Goal: Find specific page/section: Find specific page/section

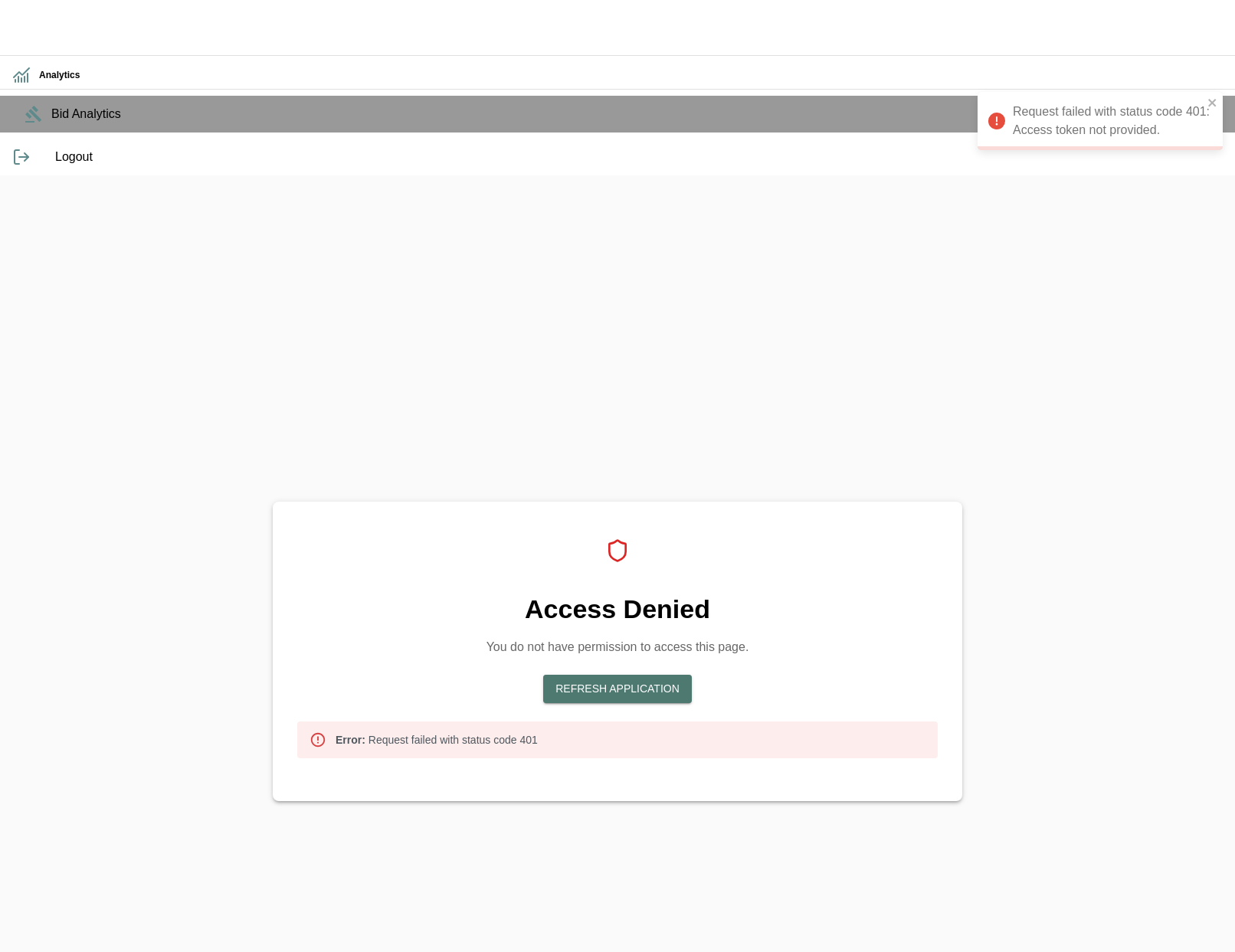
click at [673, 675] on button "Refresh Application" at bounding box center [617, 689] width 148 height 29
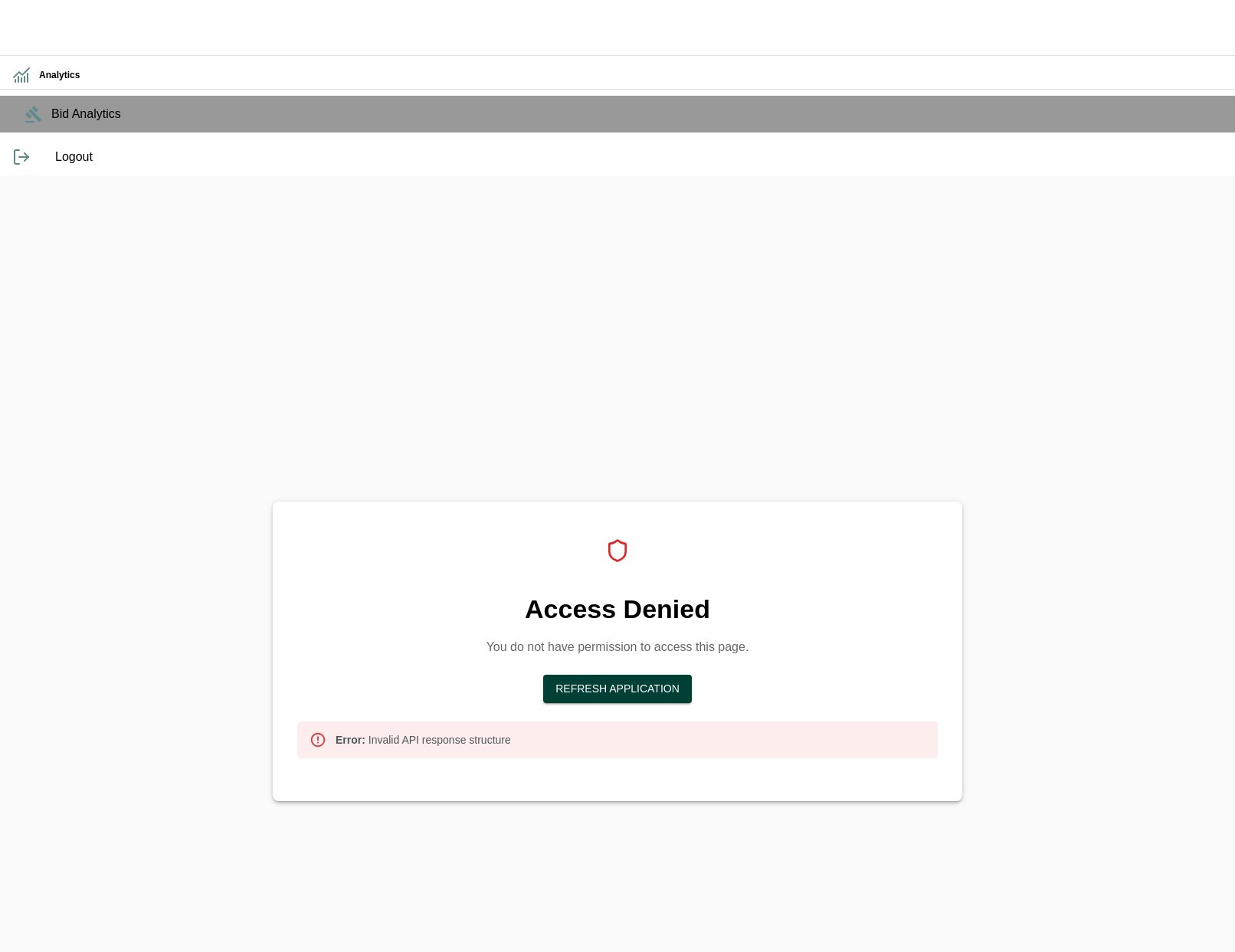
drag, startPoint x: 684, startPoint y: 528, endPoint x: 684, endPoint y: 518, distance: 10.0
click at [683, 528] on div "Access Denied You do not have permission to access this page. Refresh Applicati…" at bounding box center [617, 652] width 690 height 299
click at [685, 675] on button "Refresh Application" at bounding box center [617, 689] width 148 height 29
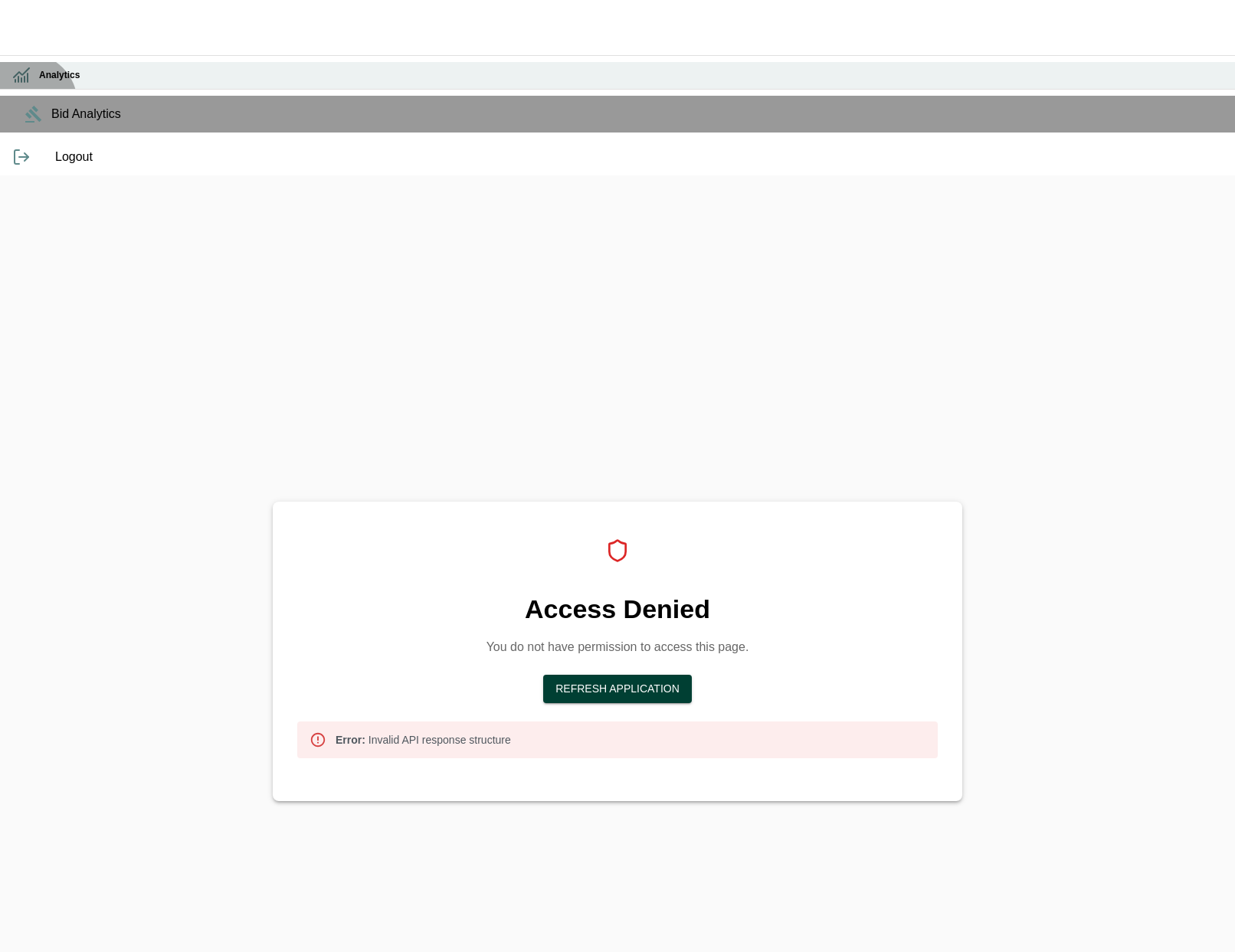
click at [27, 89] on div "Analytics" at bounding box center [617, 76] width 1235 height 27
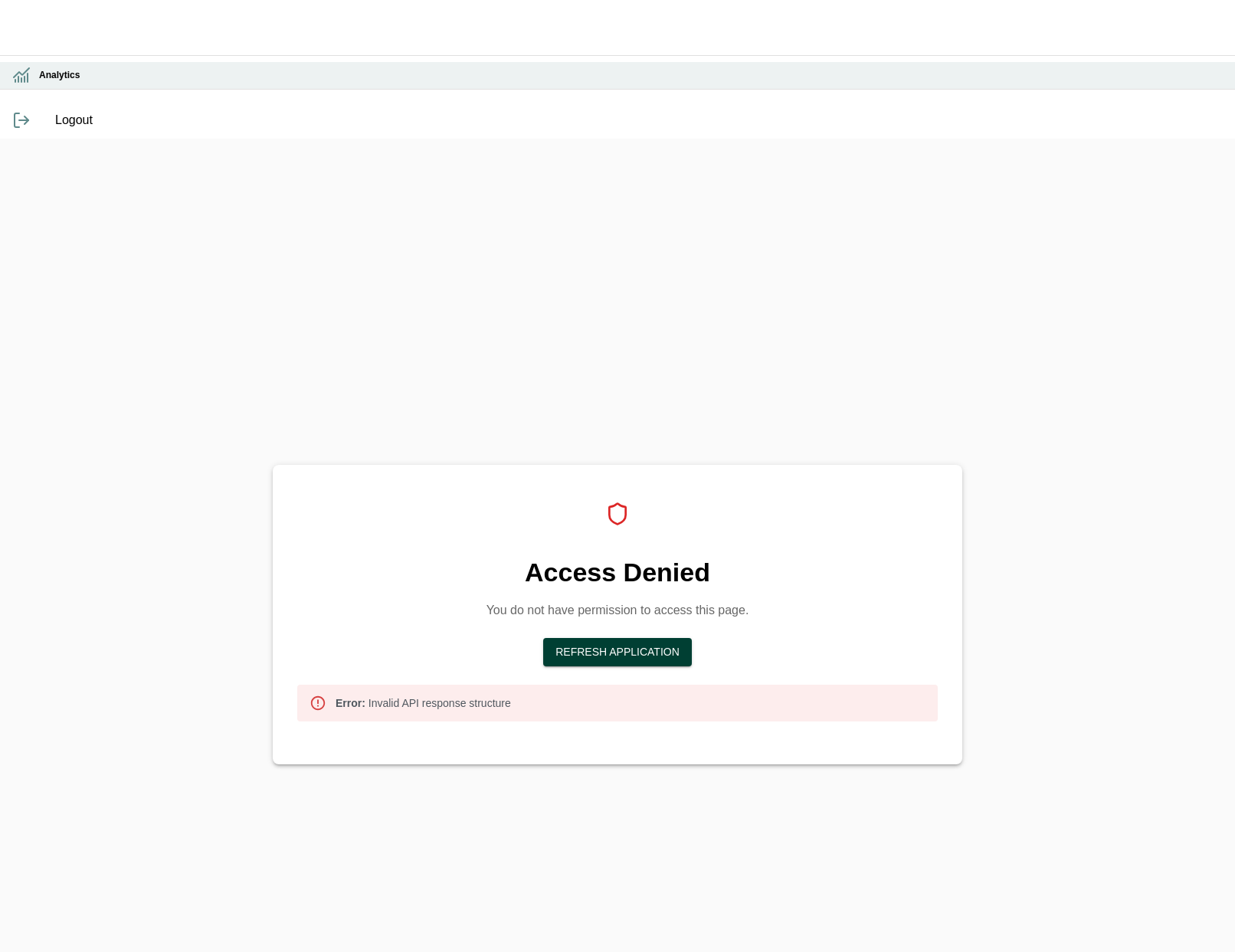
click at [36, 89] on div "Analytics" at bounding box center [617, 76] width 1235 height 27
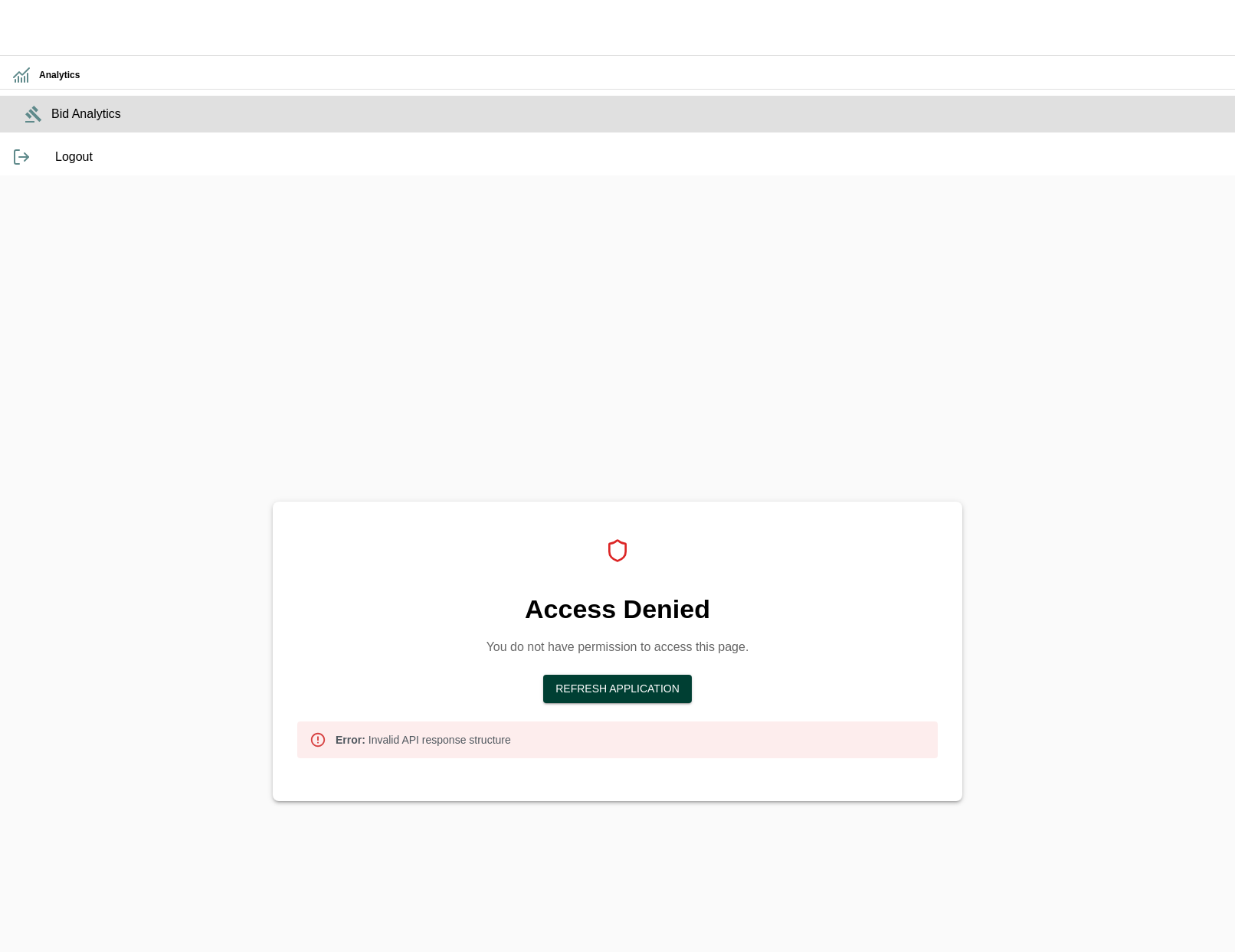
click at [25, 123] on icon at bounding box center [33, 114] width 18 height 18
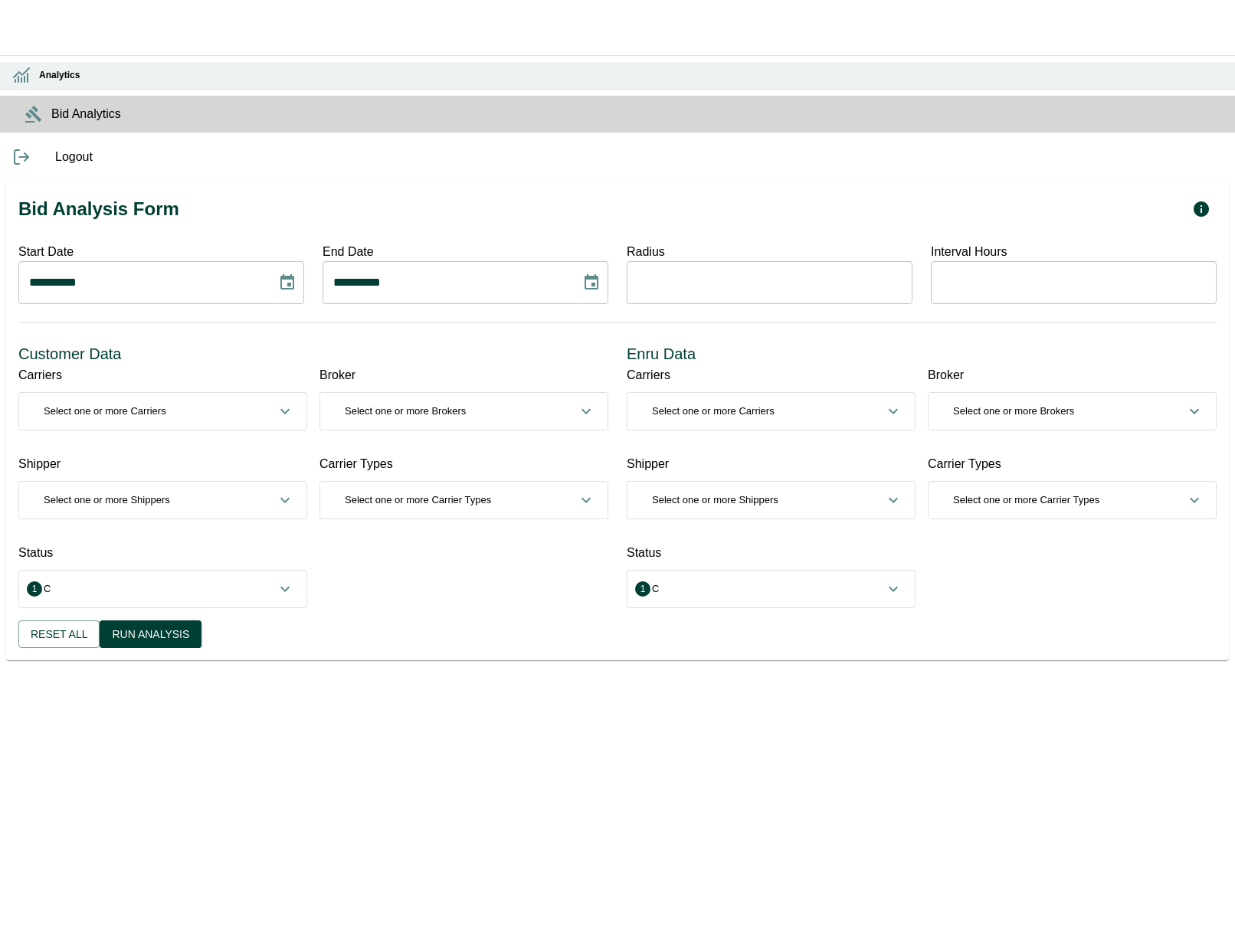
click at [42, 89] on div "Analytics" at bounding box center [617, 76] width 1235 height 27
